Goal: Information Seeking & Learning: Learn about a topic

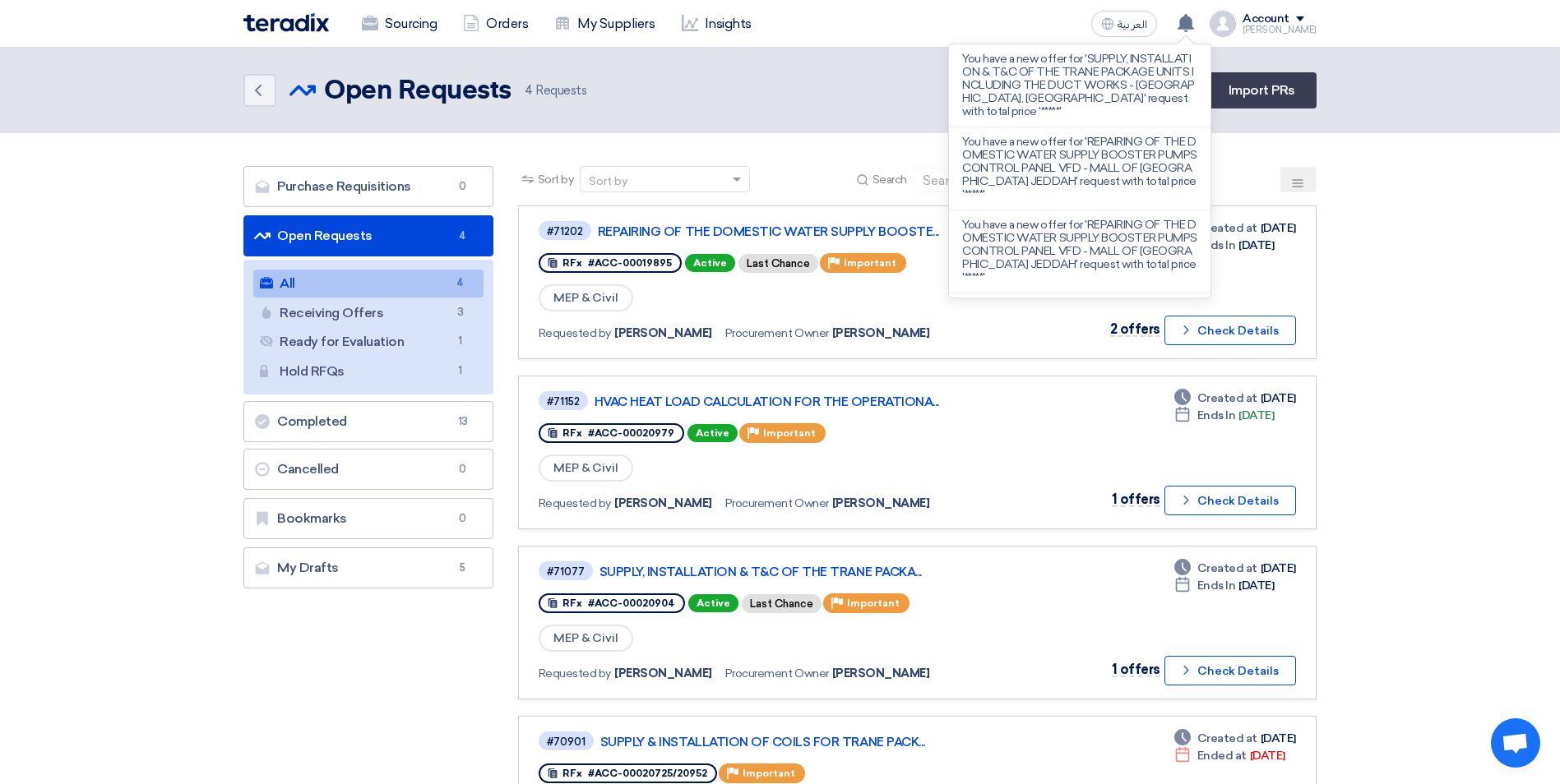
click at [1417, 246] on section "Purchase Requisitions Purchase Requisitions 0 Open Requests Open Requests 4 All…" at bounding box center [780, 526] width 1560 height 786
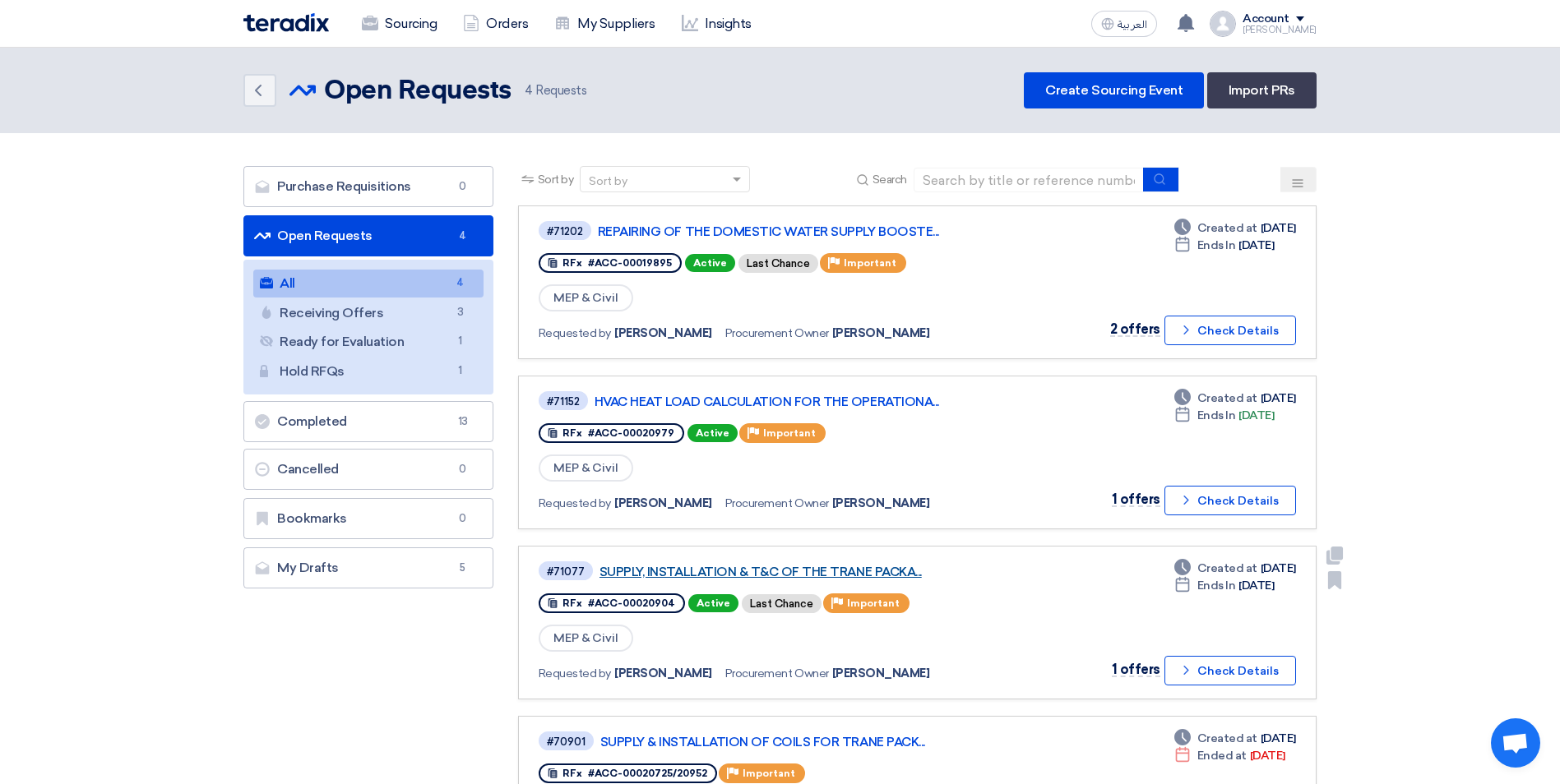
click at [840, 572] on link "SUPPLY, INSTALLATION & T&C OF THE TRANE PACKA..." at bounding box center [805, 572] width 412 height 15
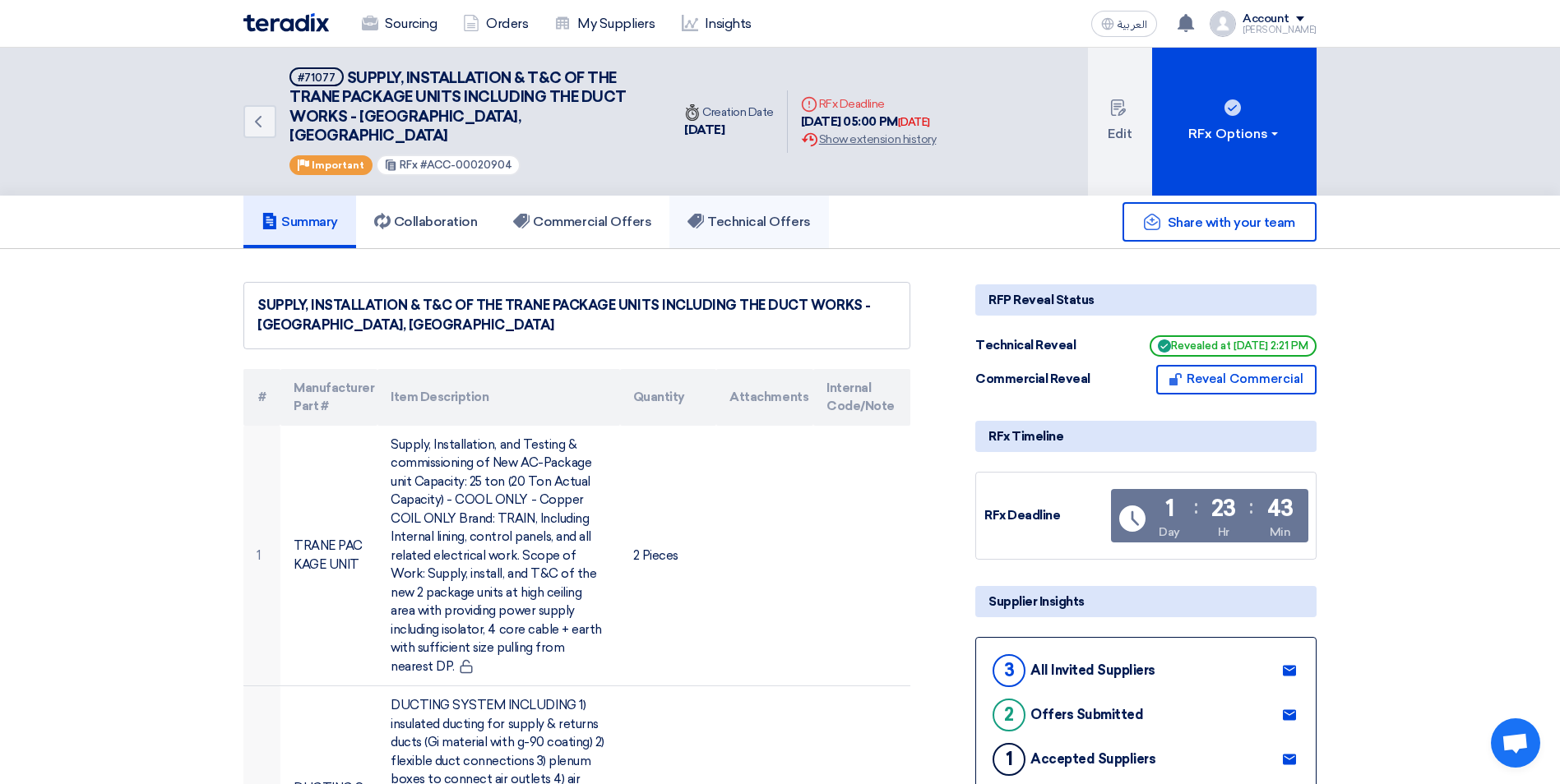
click at [743, 213] on h5 "Technical Offers" at bounding box center [749, 221] width 123 height 16
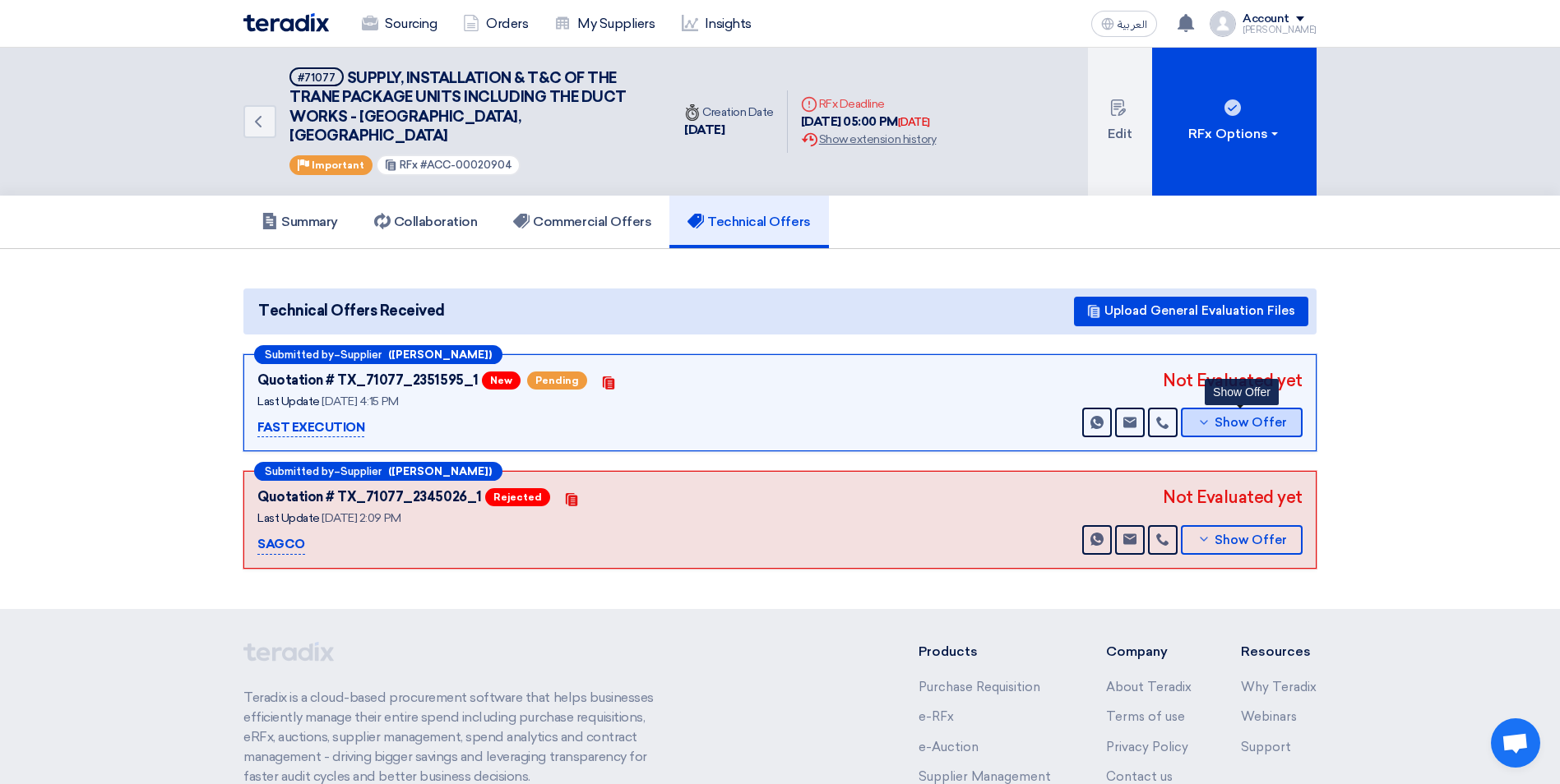
click at [1232, 408] on button "Show Offer" at bounding box center [1242, 422] width 122 height 30
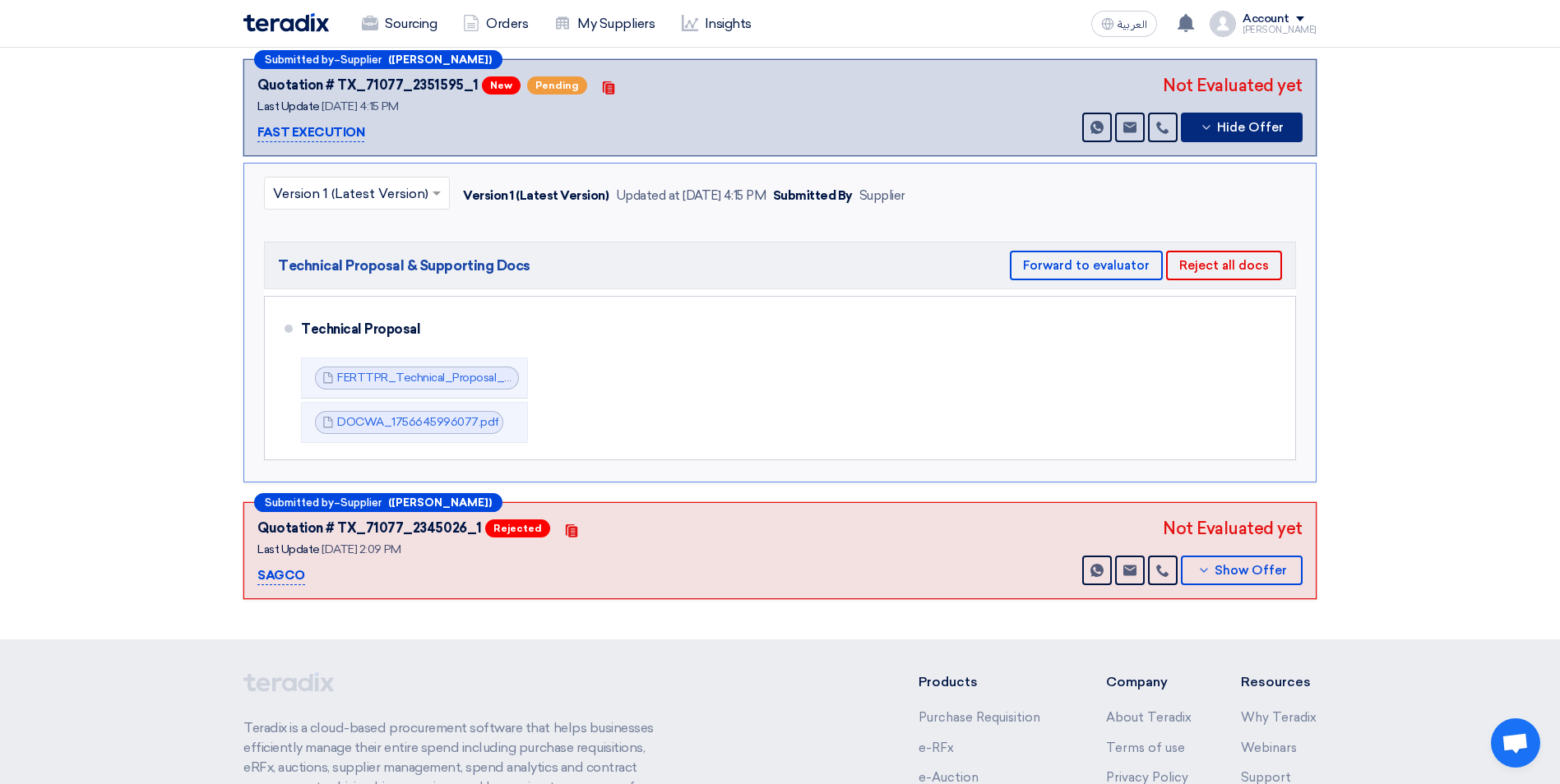
scroll to position [329, 0]
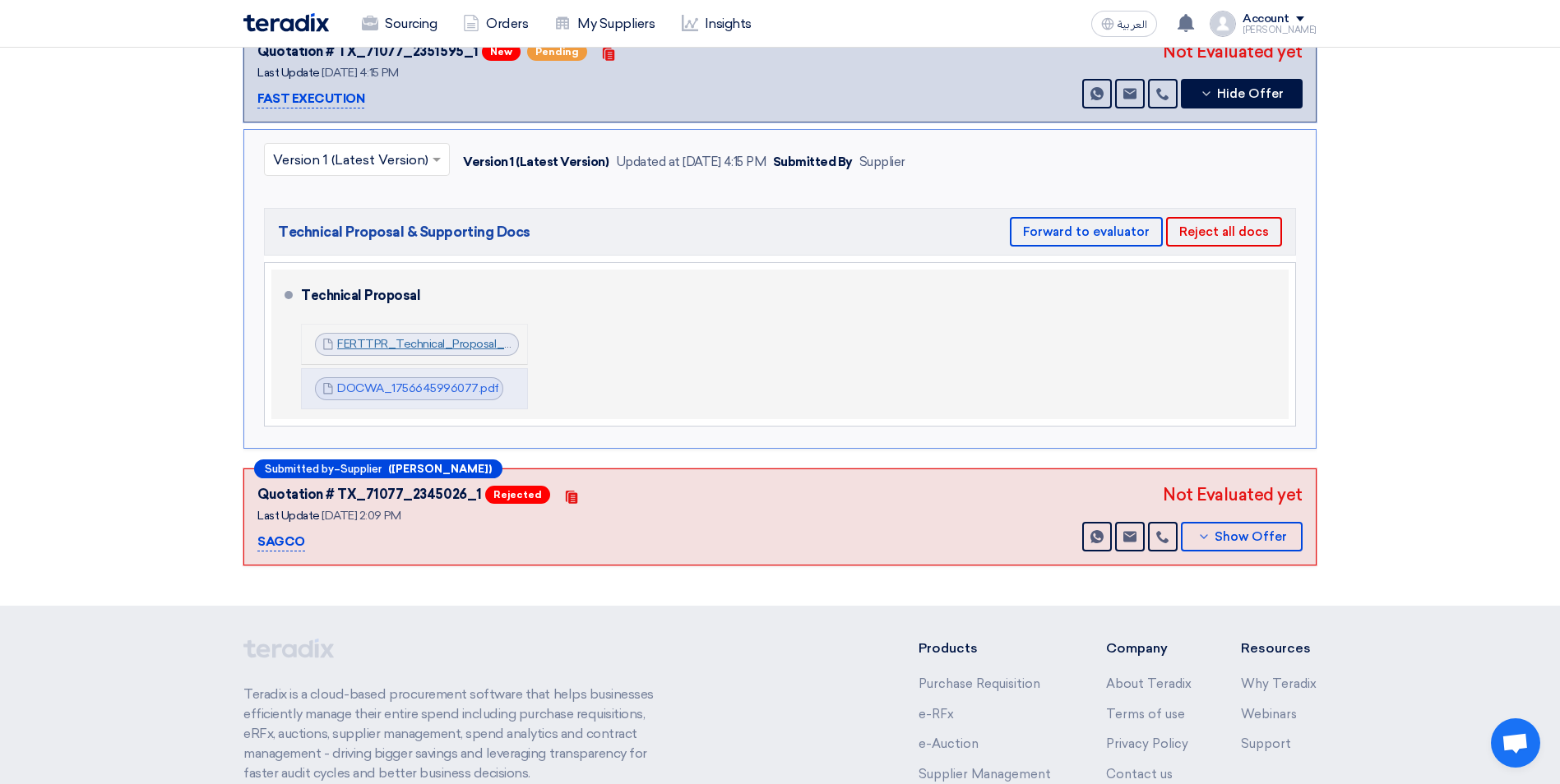
click at [435, 337] on link "FERTTPR_Technical_Proposal_HVAC_Works__Haifa_Mall_1756645995775.pdf" at bounding box center [547, 344] width 420 height 14
click at [389, 382] on link "DOCWA_1756645996077.pdf" at bounding box center [418, 389] width 162 height 14
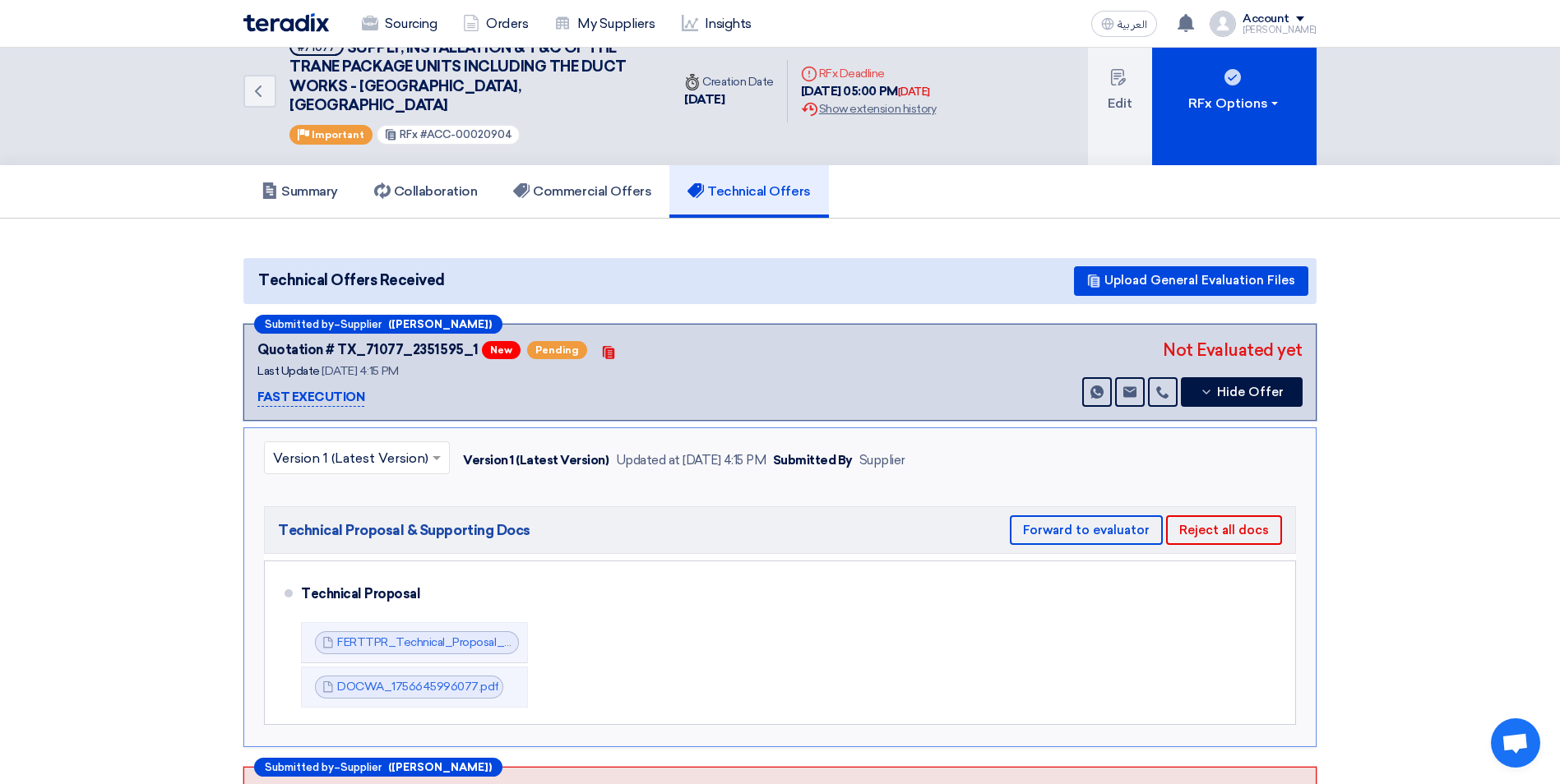
scroll to position [0, 0]
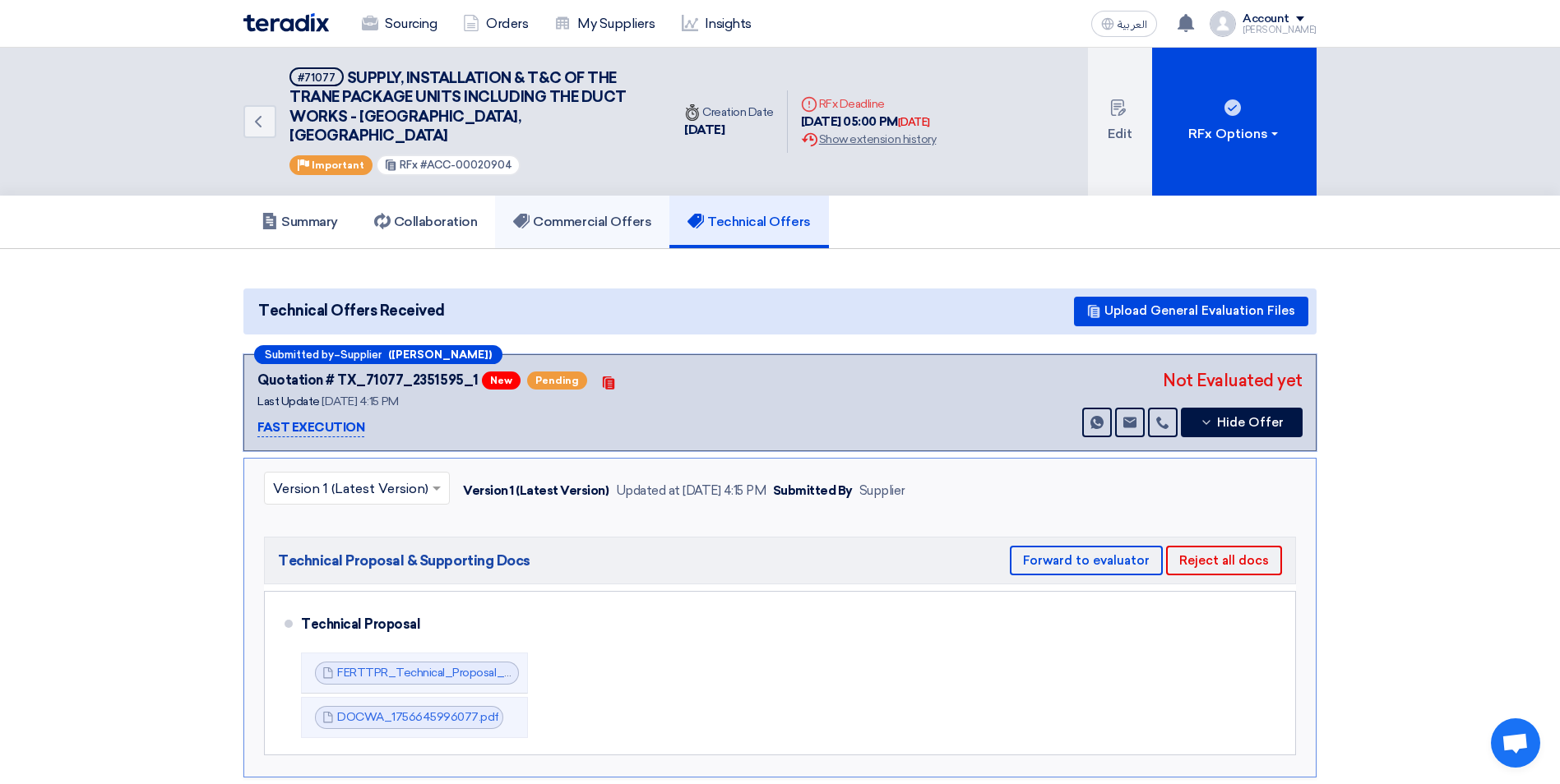
click at [575, 213] on h5 "Commercial Offers" at bounding box center [582, 221] width 138 height 16
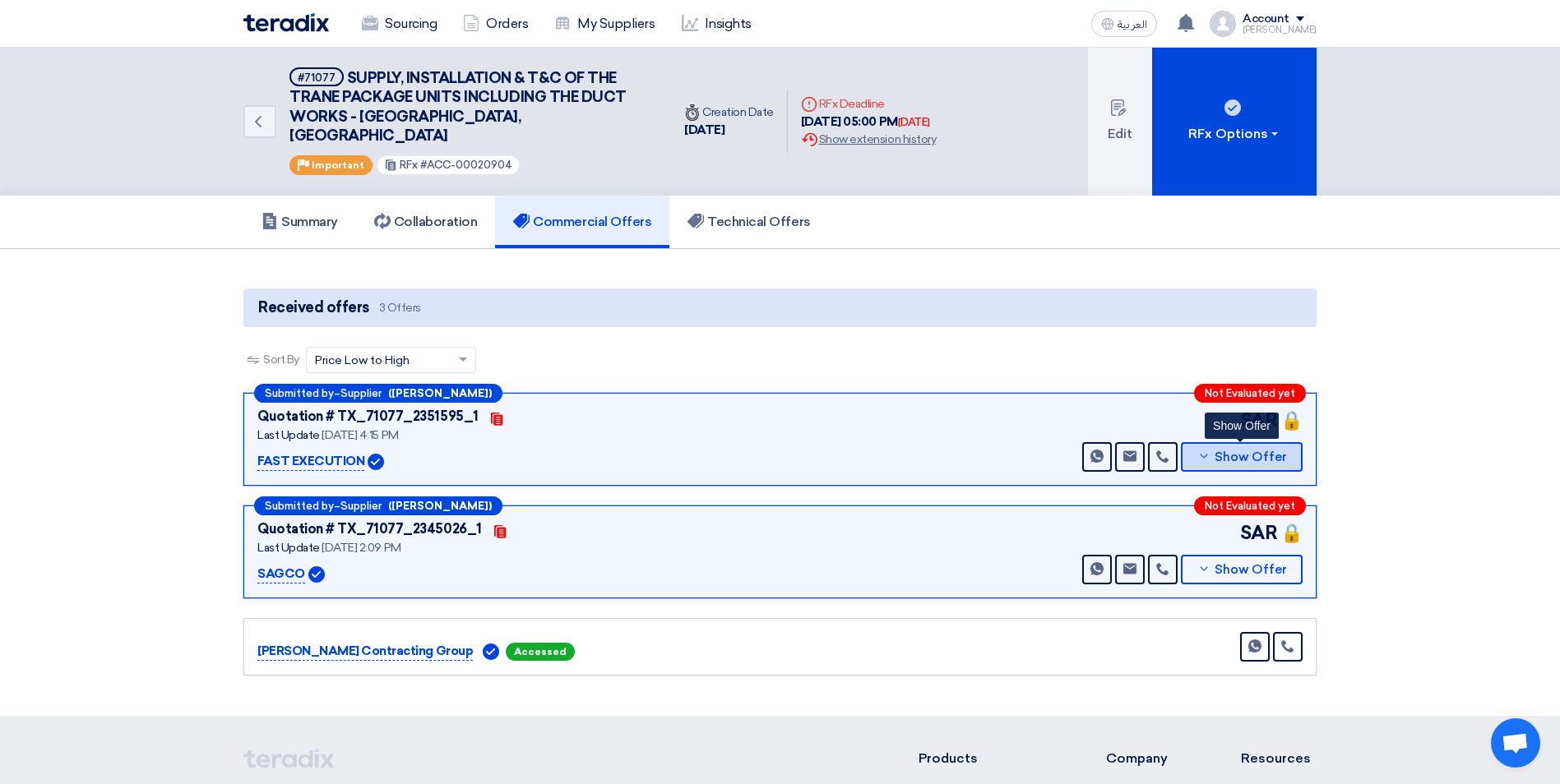
click at [1205, 450] on icon at bounding box center [1204, 456] width 13 height 13
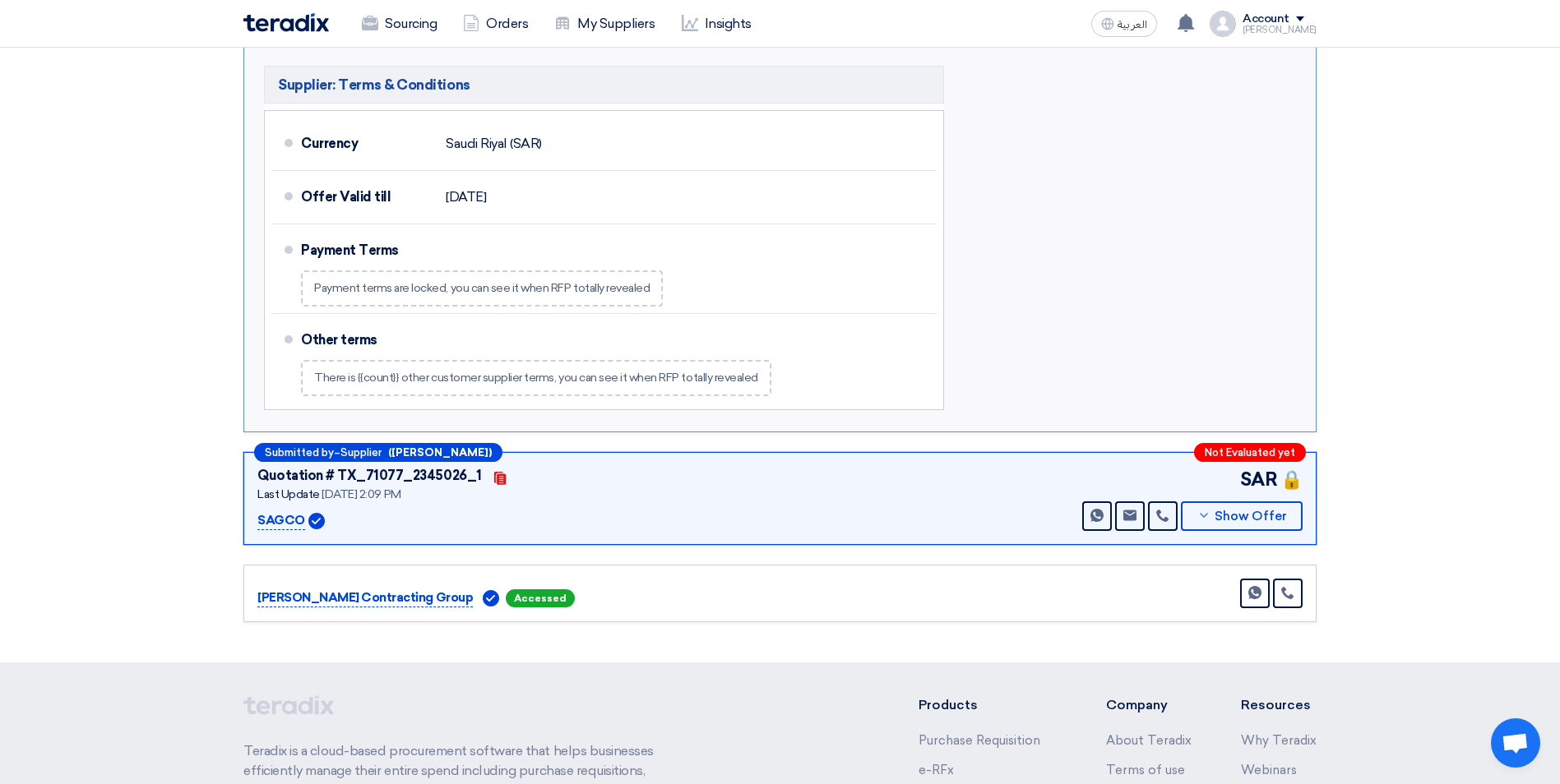
scroll to position [1972, 0]
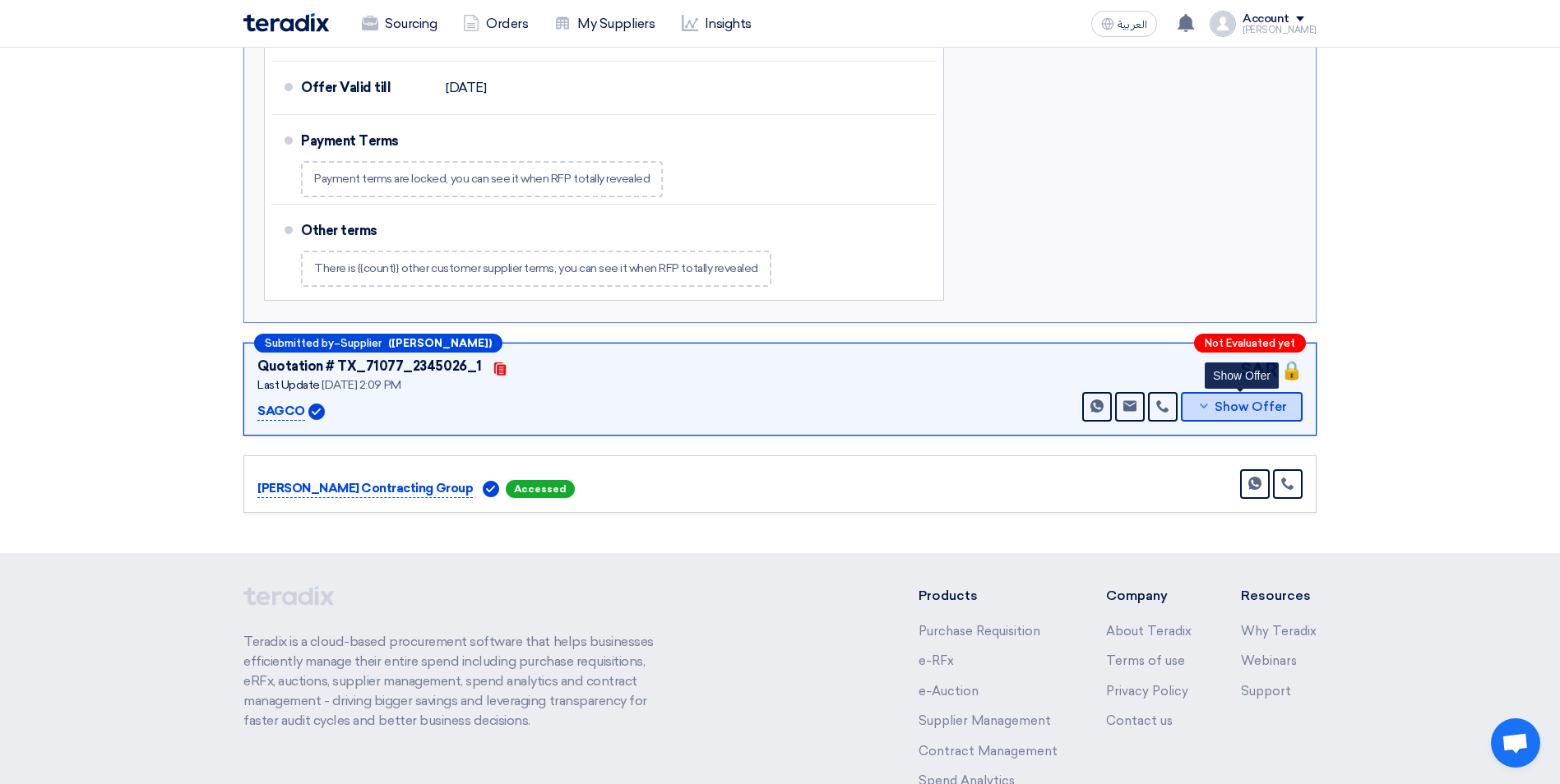
click at [1268, 392] on button "Show Offer" at bounding box center [1242, 407] width 122 height 30
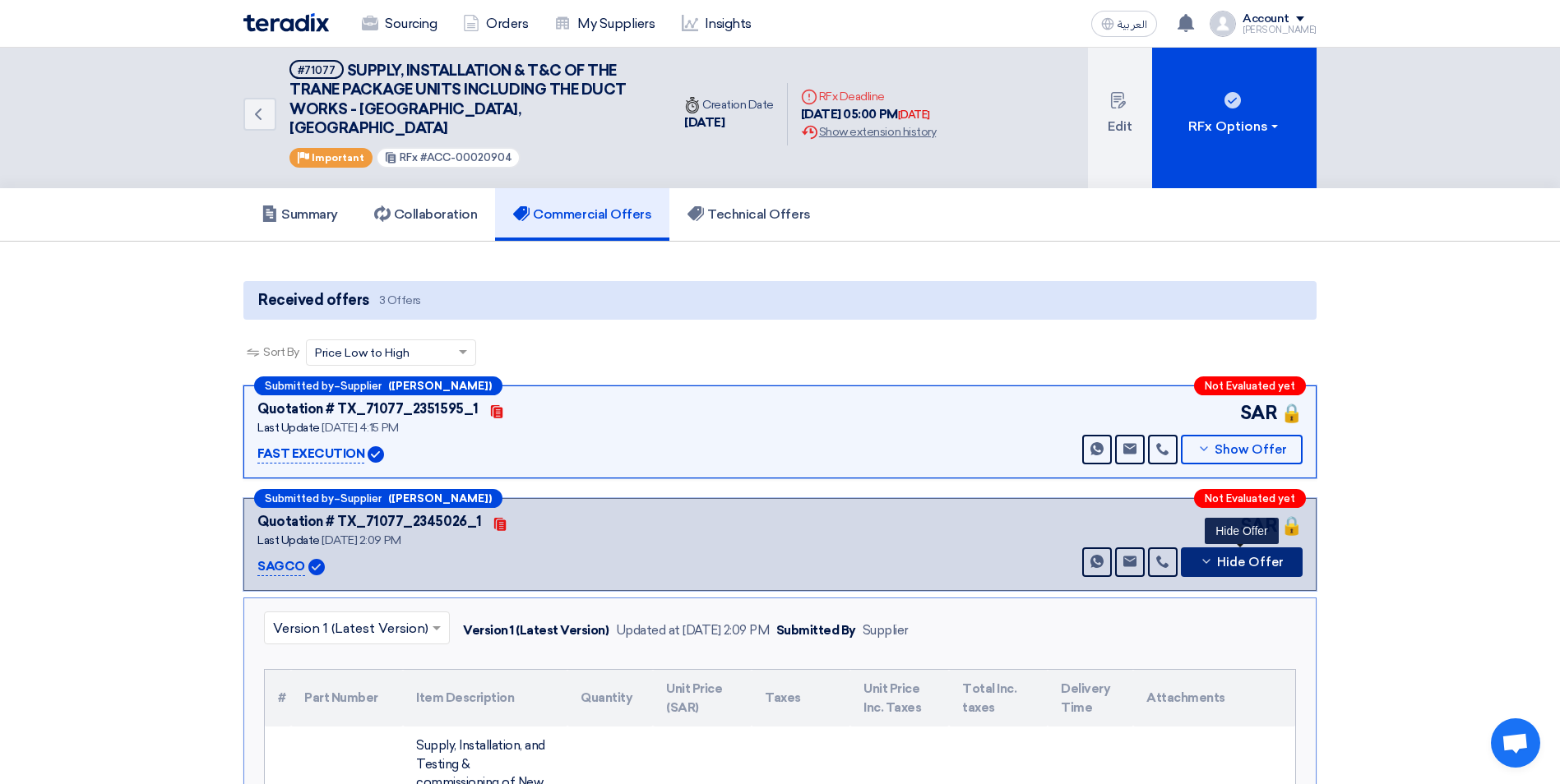
scroll to position [0, 0]
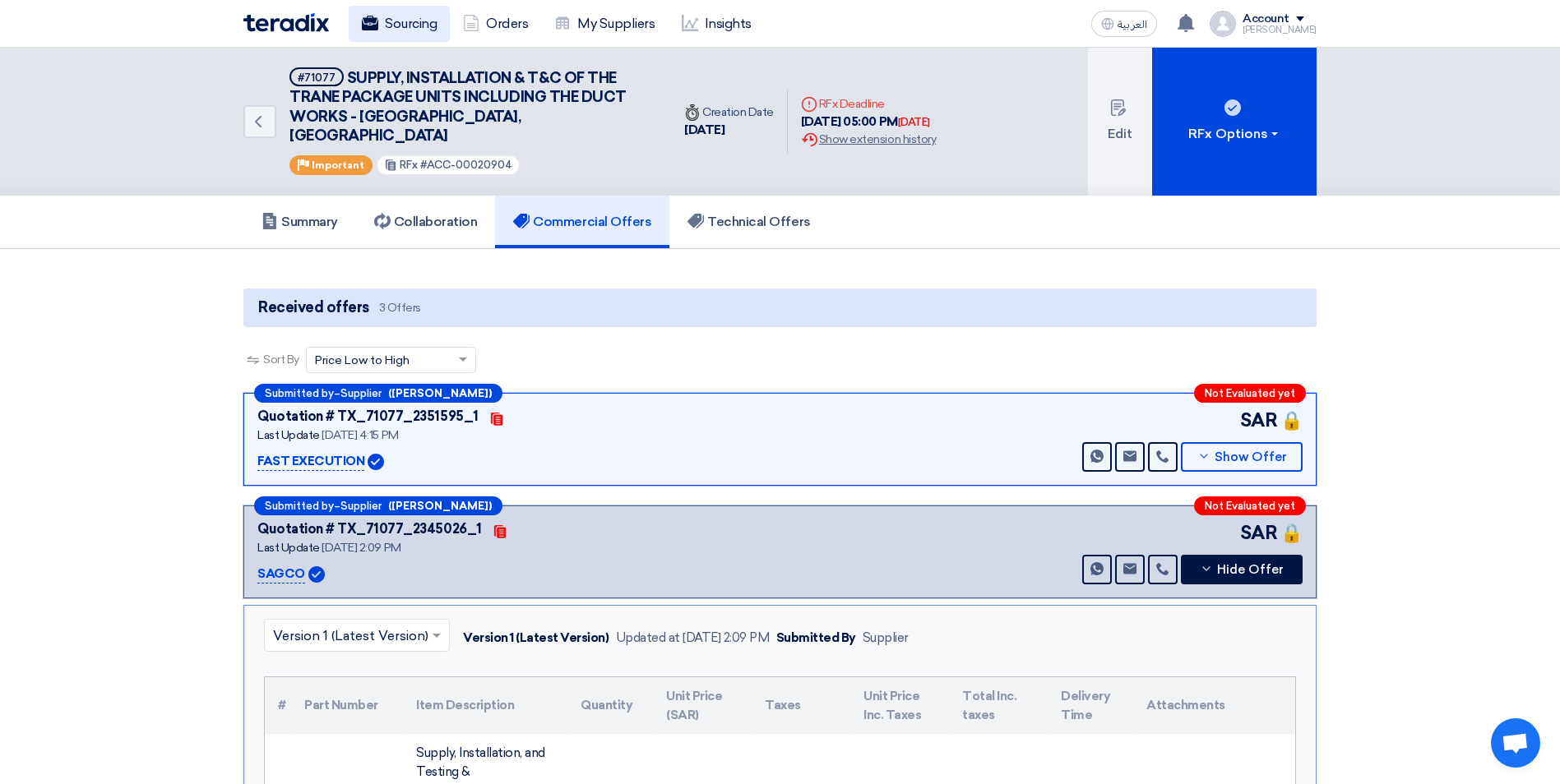
click at [403, 19] on link "Sourcing" at bounding box center [399, 23] width 101 height 36
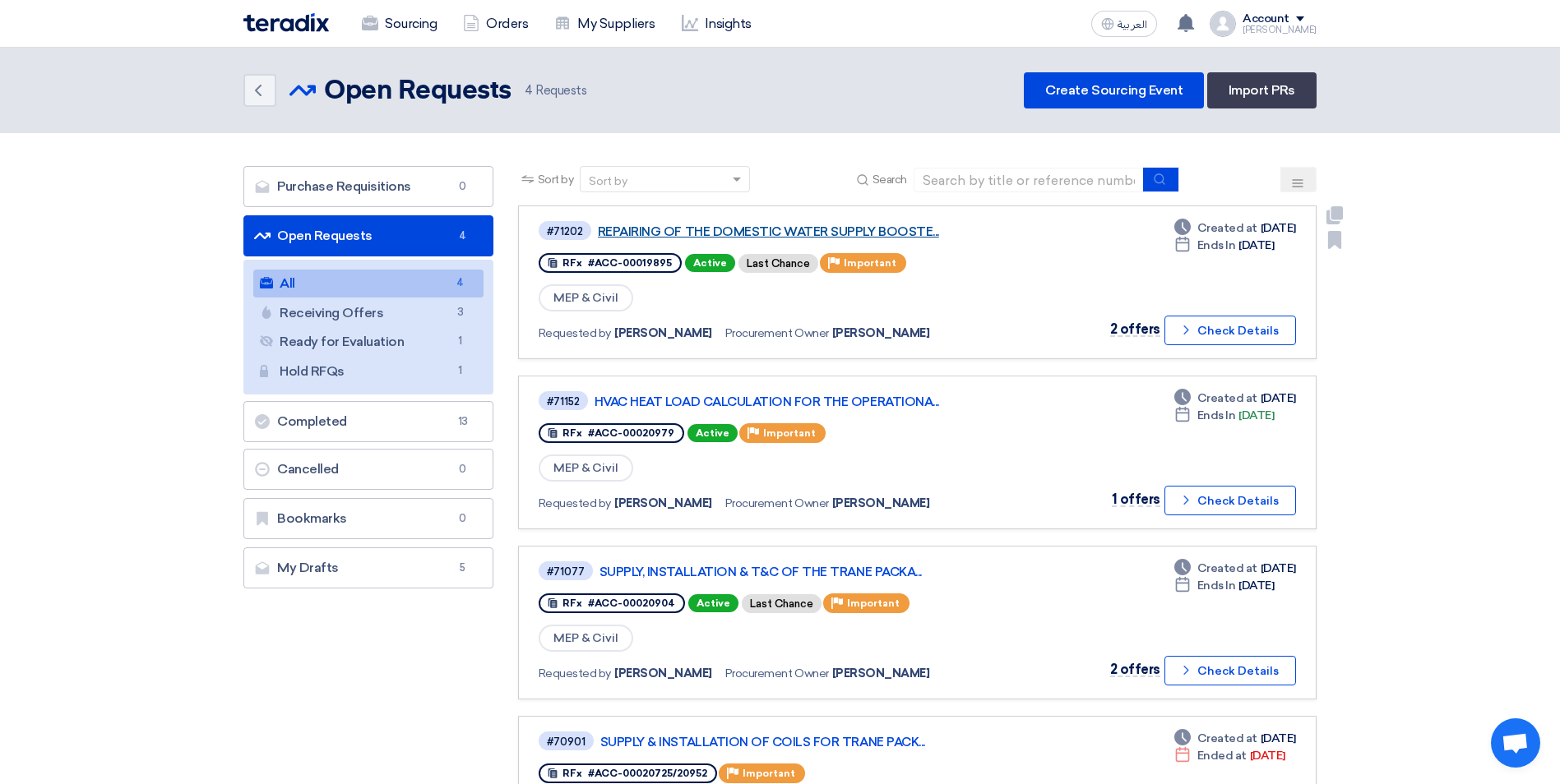
click at [863, 231] on link "REPAIRING OF THE DOMESTIC WATER SUPPLY BOOSTE..." at bounding box center [803, 231] width 412 height 15
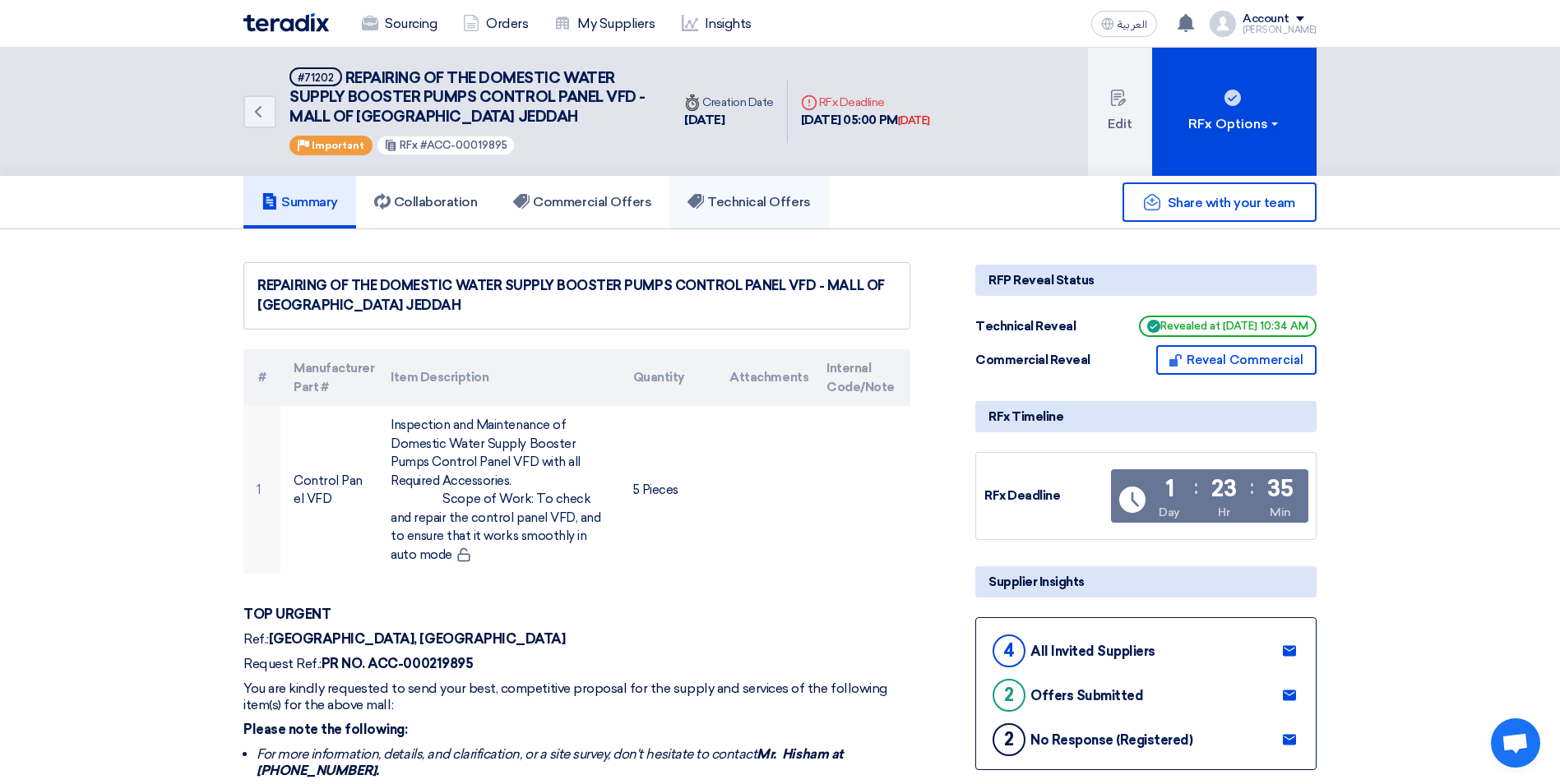
click at [775, 205] on h5 "Technical Offers" at bounding box center [749, 202] width 123 height 16
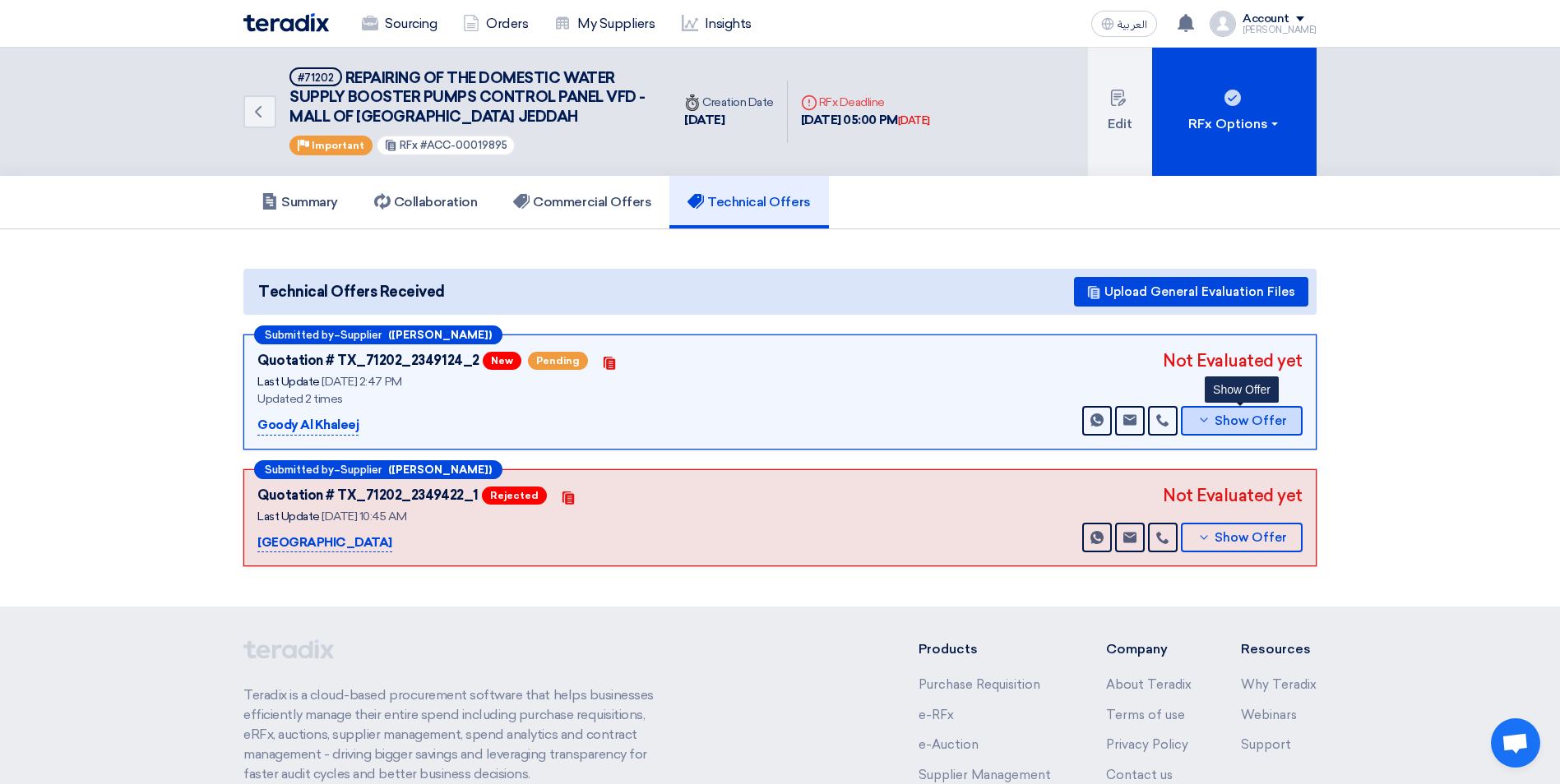
click at [1198, 414] on button "Show Offer" at bounding box center [1242, 420] width 122 height 30
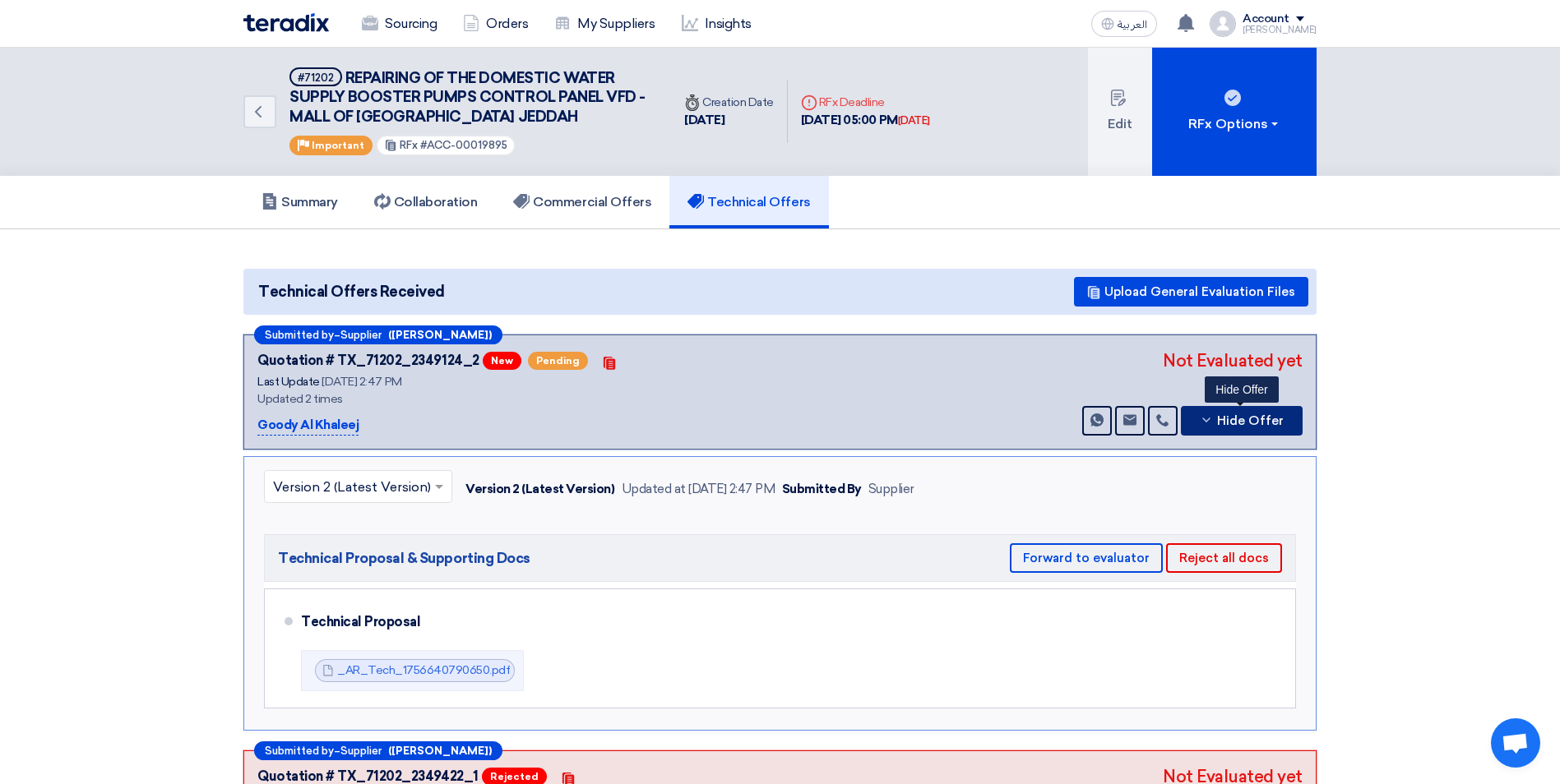
click at [1223, 425] on span "Hide Offer" at bounding box center [1251, 421] width 66 height 13
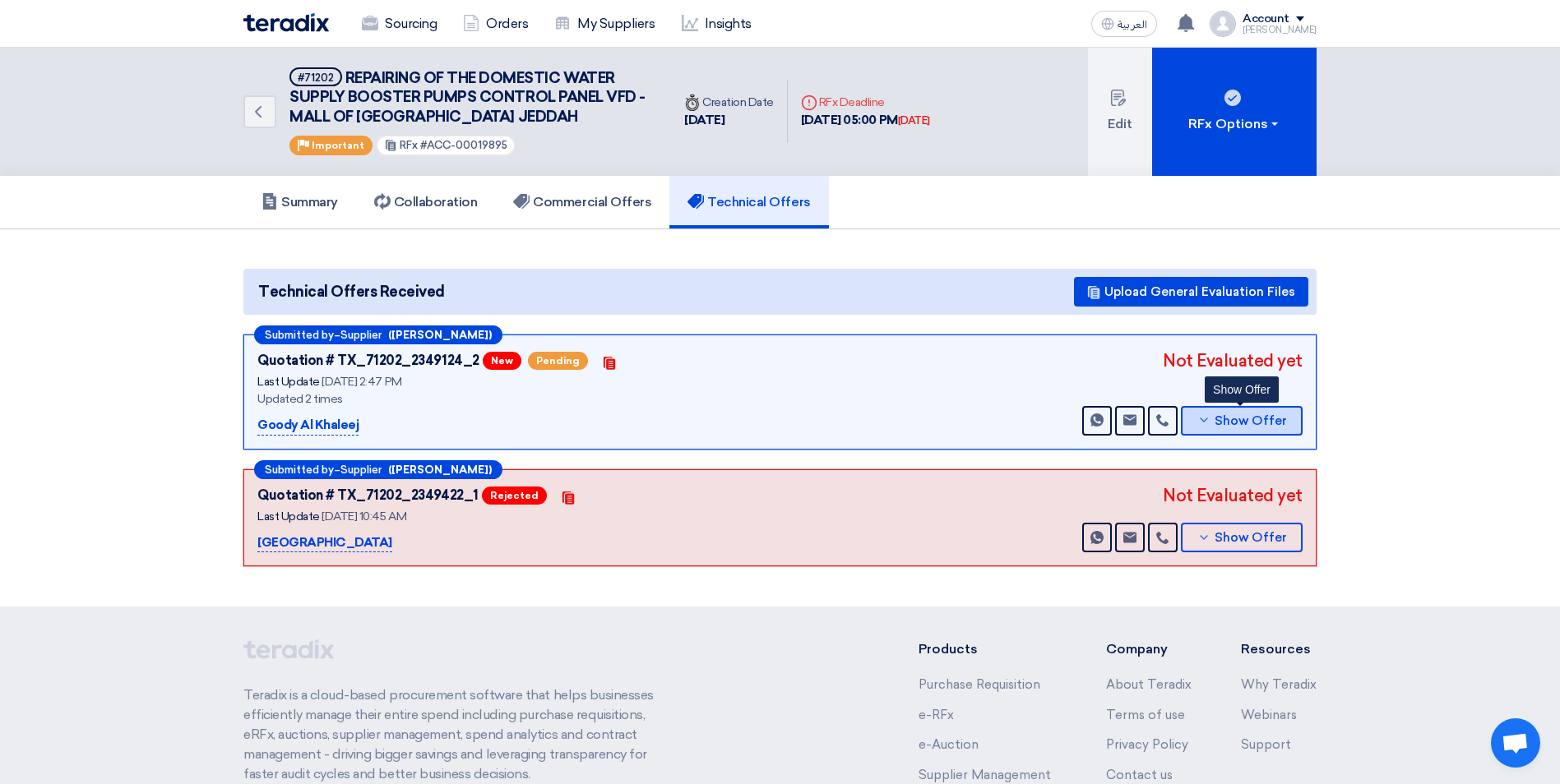
click at [1229, 416] on span "Show Offer" at bounding box center [1251, 421] width 73 height 13
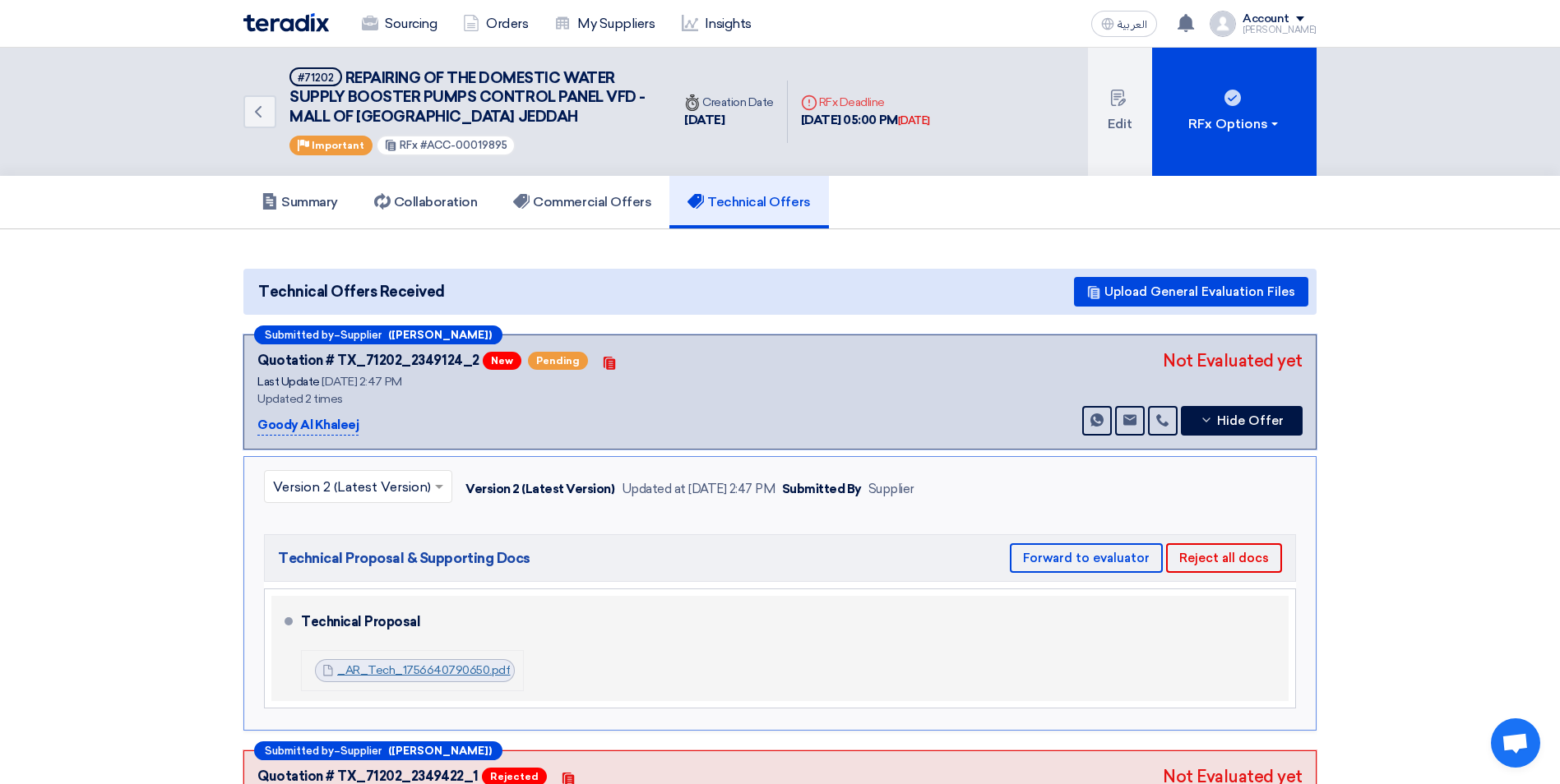
click at [408, 671] on link "_AR_Tech_1756640790650.pdf" at bounding box center [424, 670] width 174 height 14
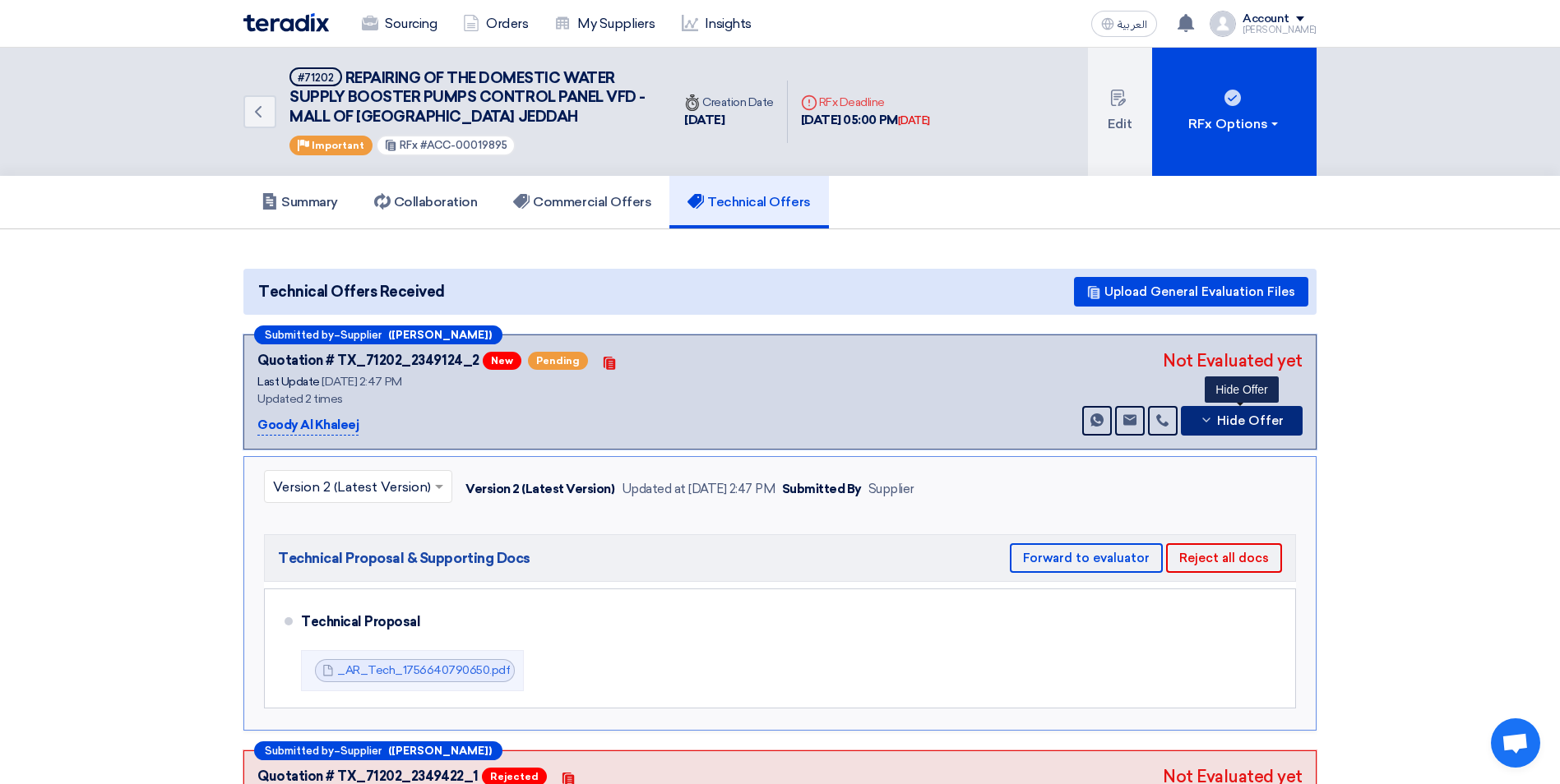
click at [1209, 420] on icon at bounding box center [1206, 419] width 13 height 13
